Goal: Entertainment & Leisure: Browse casually

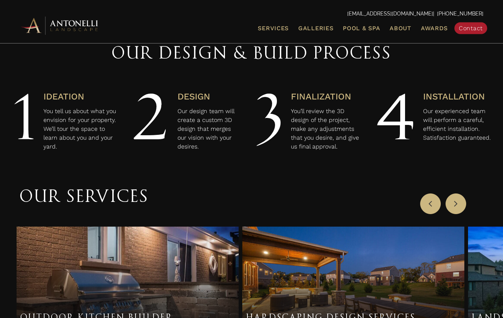
scroll to position [297, 0]
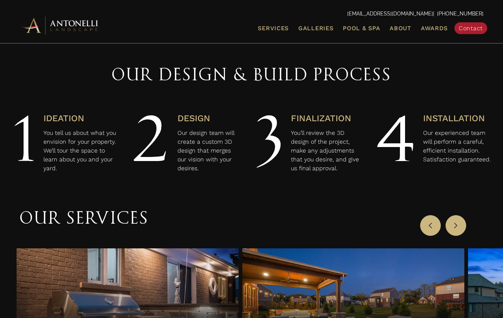
click at [318, 29] on span "Galleries" at bounding box center [315, 28] width 35 height 7
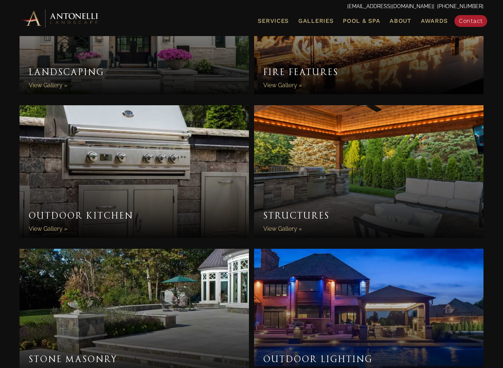
scroll to position [482, 0]
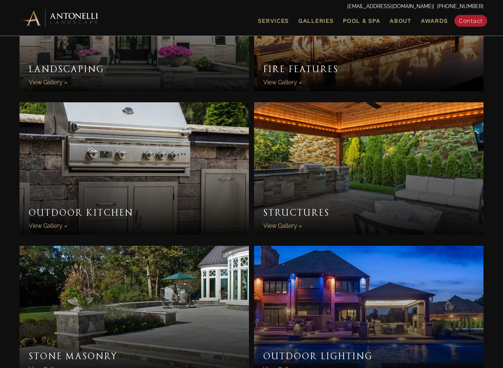
click at [56, 206] on link "Outdoor Kitchen" at bounding box center [134, 169] width 229 height 133
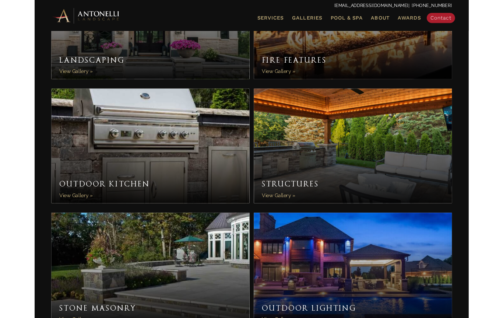
scroll to position [503, 0]
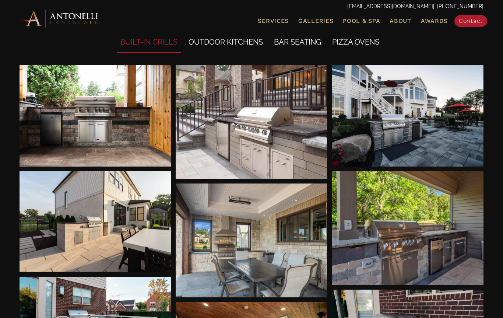
scroll to position [56, 0]
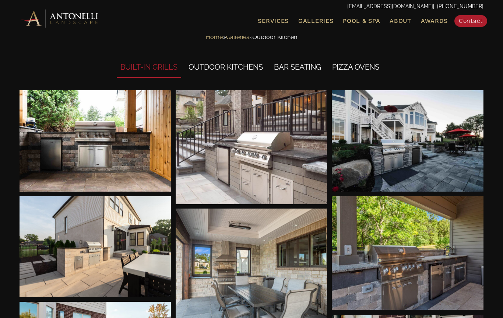
click at [134, 238] on div at bounding box center [96, 246] width 152 height 101
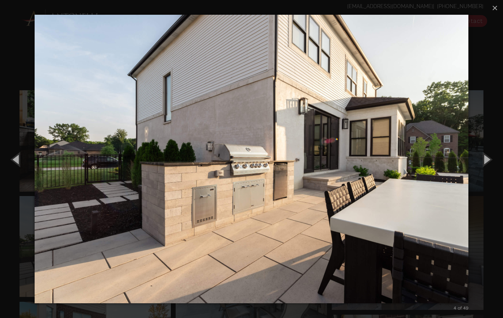
click at [485, 164] on button "Next (Right arrow key)" at bounding box center [486, 159] width 33 height 41
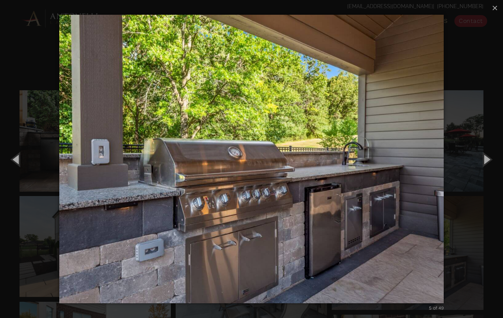
click at [487, 158] on button "Next (Right arrow key)" at bounding box center [486, 159] width 33 height 41
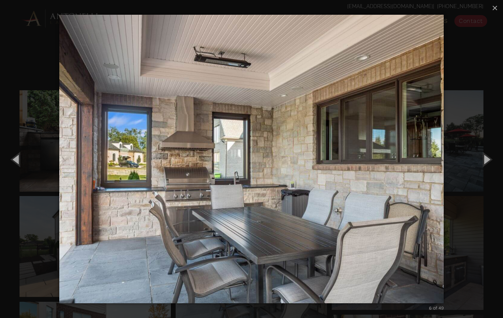
click at [484, 164] on button "Next (Right arrow key)" at bounding box center [486, 159] width 33 height 41
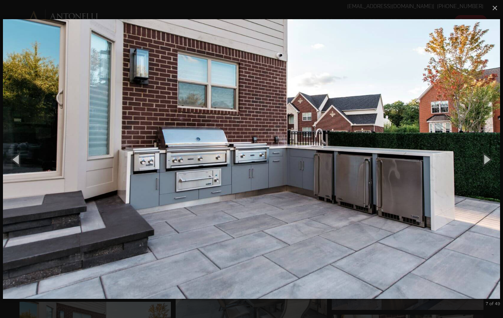
click at [483, 162] on button "Next (Right arrow key)" at bounding box center [486, 159] width 33 height 41
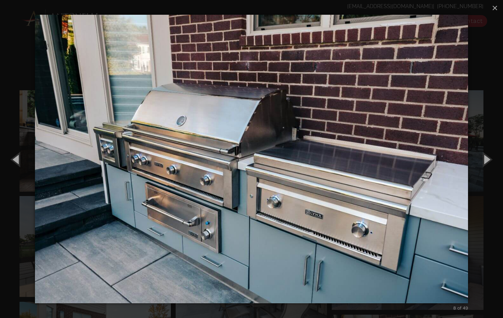
click at [488, 157] on button "Next (Right arrow key)" at bounding box center [486, 159] width 33 height 41
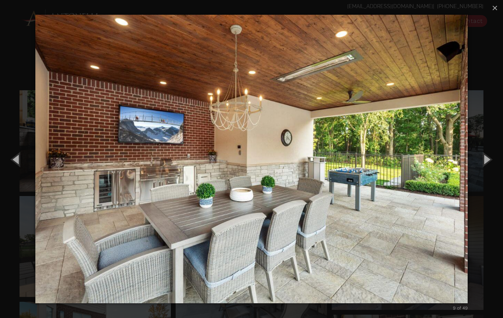
click at [488, 159] on button "Next (Right arrow key)" at bounding box center [486, 159] width 33 height 41
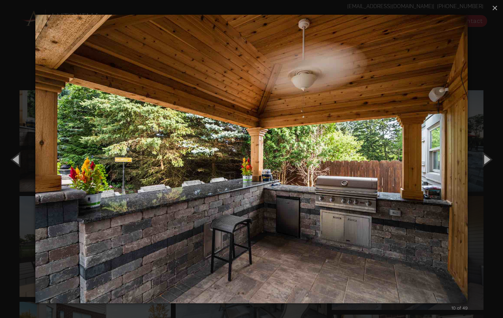
click at [484, 167] on button "Next (Right arrow key)" at bounding box center [486, 159] width 33 height 41
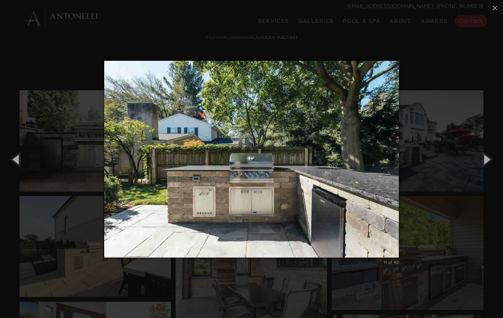
click at [485, 164] on button "Next (Right arrow key)" at bounding box center [486, 159] width 33 height 41
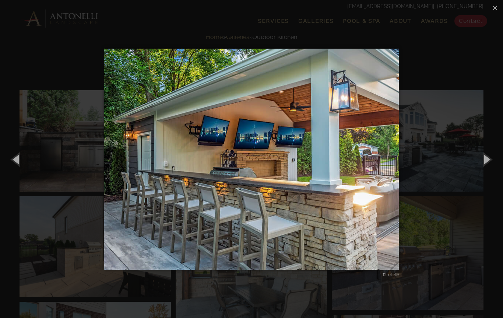
click at [487, 161] on button "Next (Right arrow key)" at bounding box center [486, 159] width 33 height 41
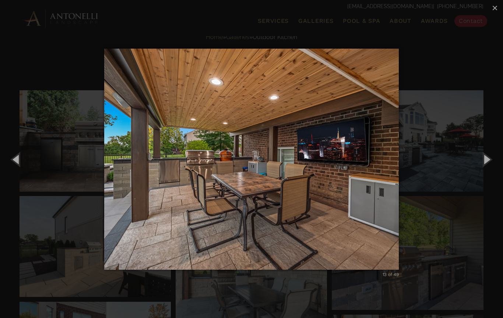
click at [487, 160] on button "Next (Right arrow key)" at bounding box center [486, 159] width 33 height 41
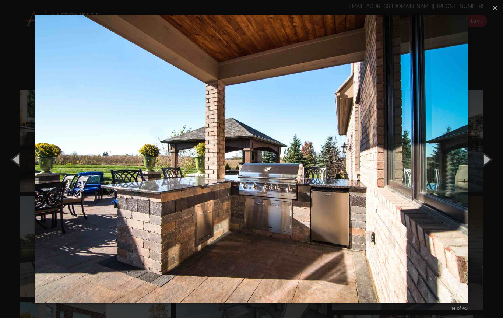
click at [488, 161] on button "Next (Right arrow key)" at bounding box center [486, 159] width 33 height 41
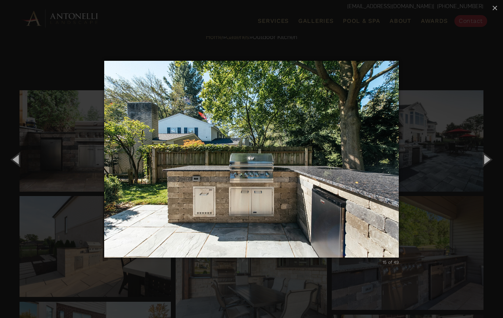
click at [15, 162] on button "Previous (Left arrow key)" at bounding box center [16, 159] width 33 height 41
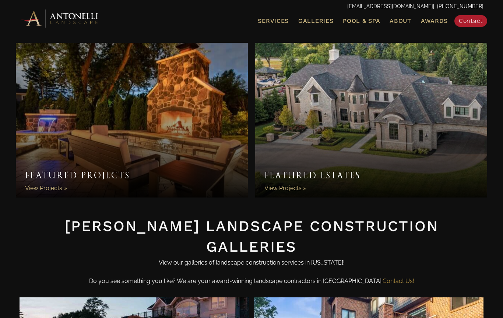
scroll to position [503, 0]
